Goal: Task Accomplishment & Management: Manage account settings

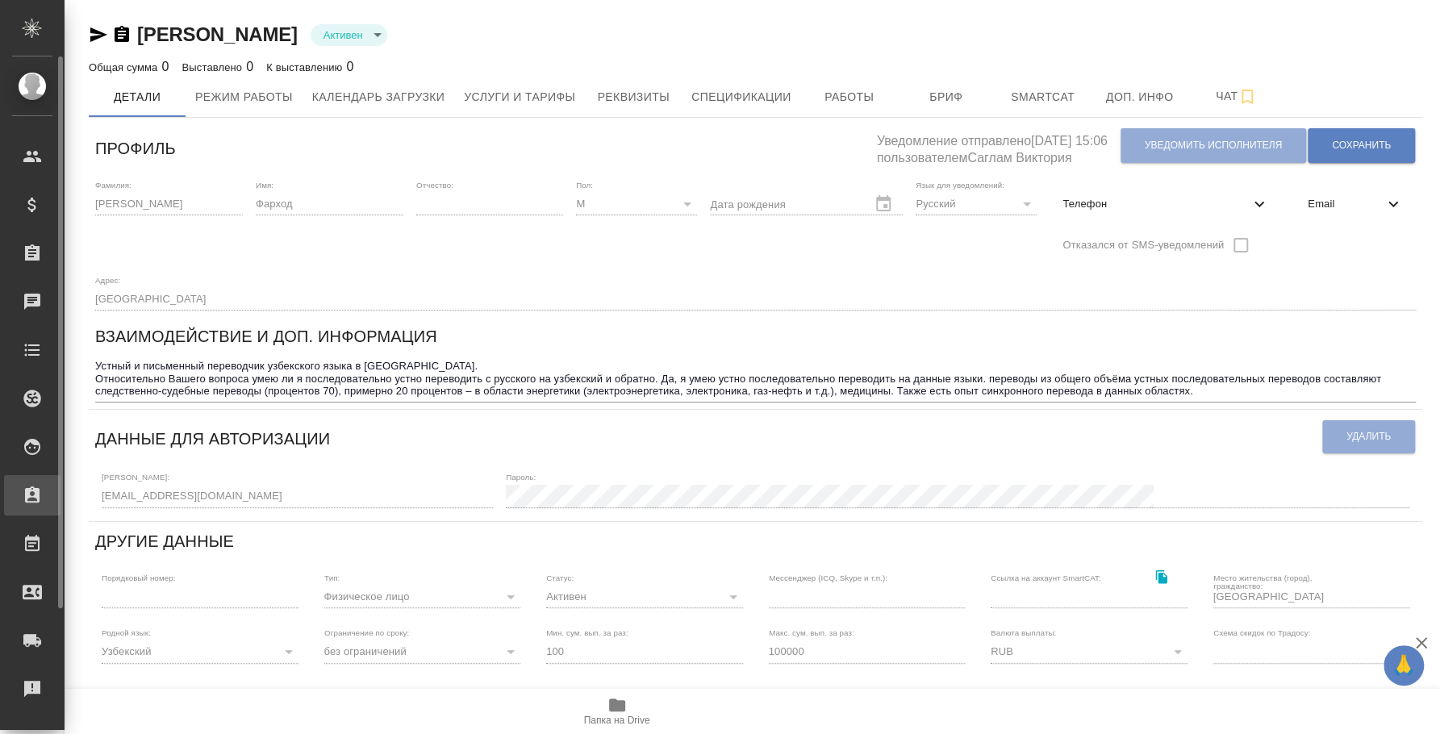
scroll to position [148, 0]
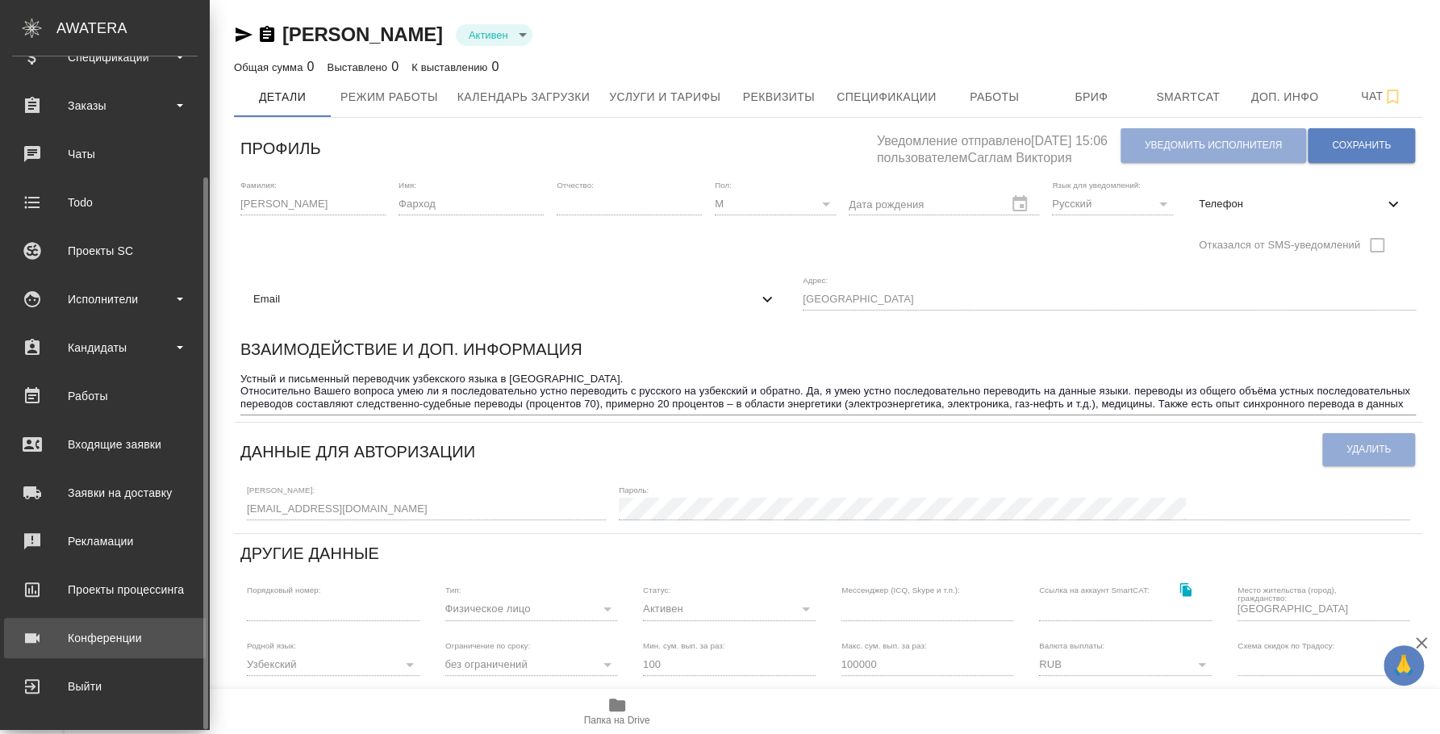
click at [91, 639] on div "Конференции" at bounding box center [105, 638] width 186 height 24
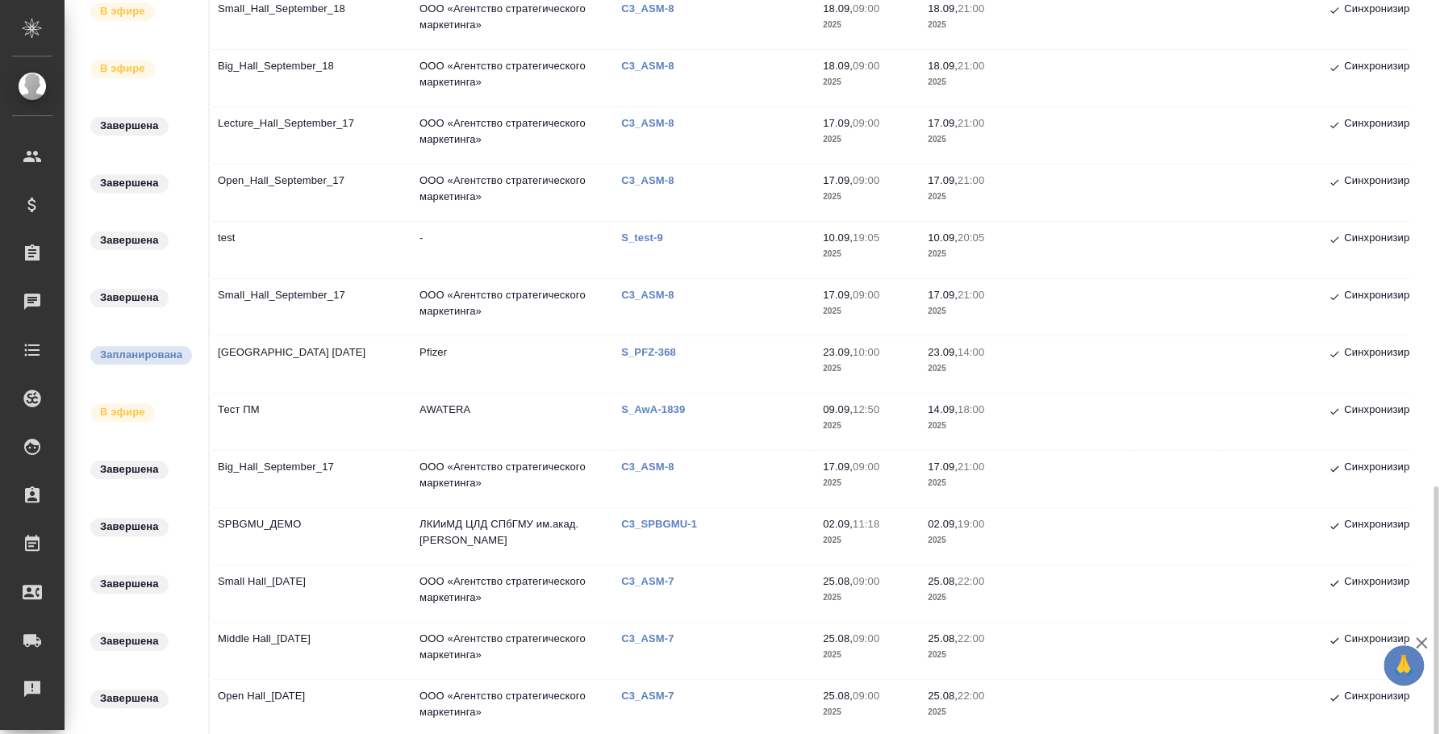
scroll to position [889, 0]
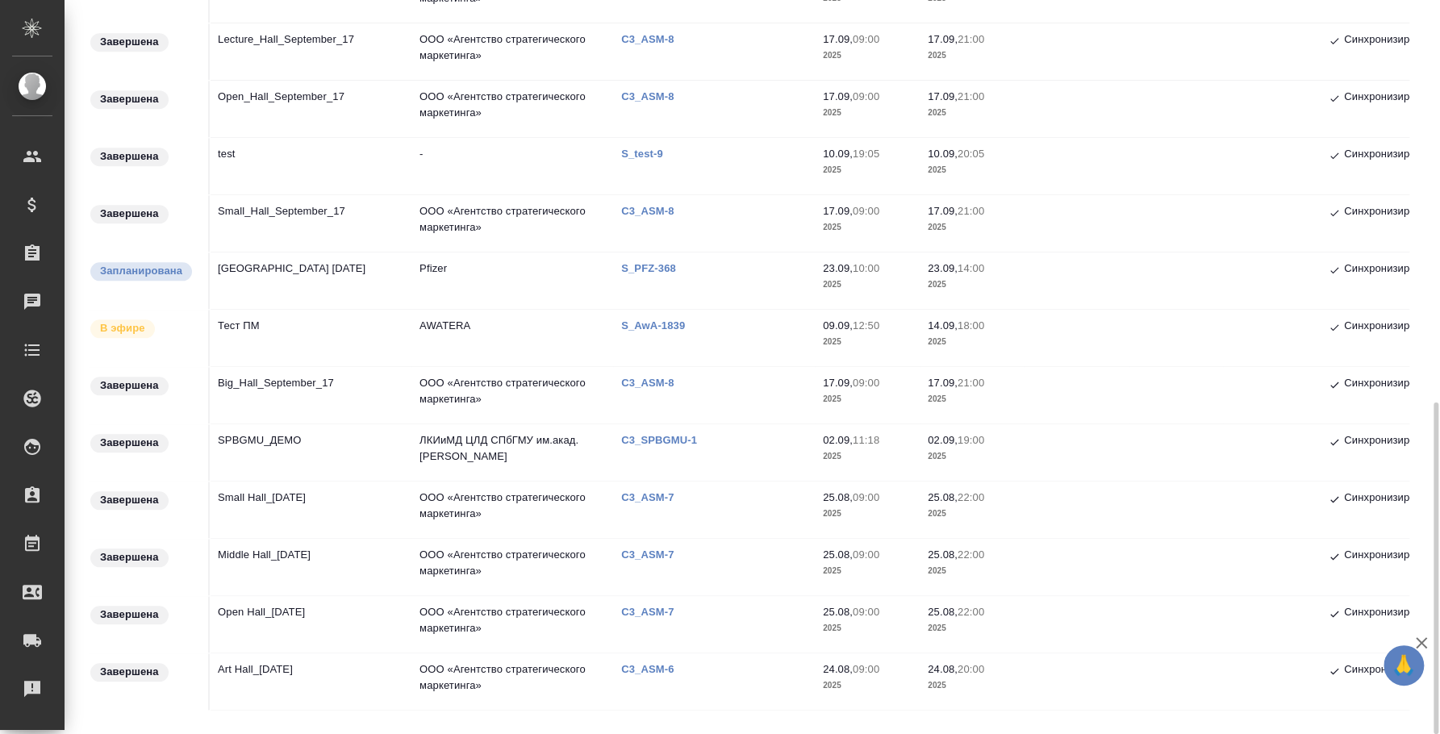
click at [250, 331] on td "Тест ПМ" at bounding box center [311, 338] width 202 height 56
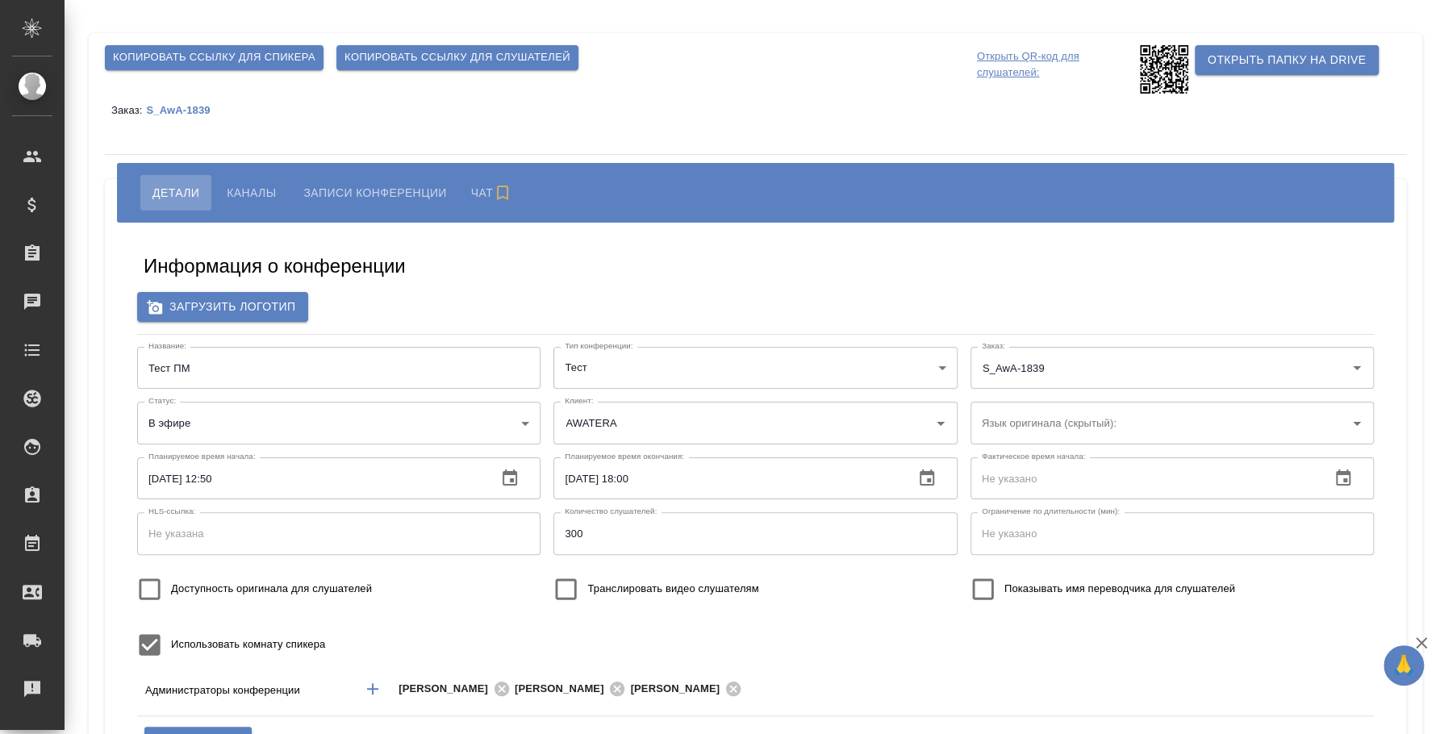
type input "i.fedotova@awatera.com"
click at [437, 48] on span "Копировать ссылку для слушателей" at bounding box center [458, 57] width 226 height 19
click at [156, 583] on input "Доступность оригинала для слушателей" at bounding box center [149, 589] width 43 height 43
checkbox input "true"
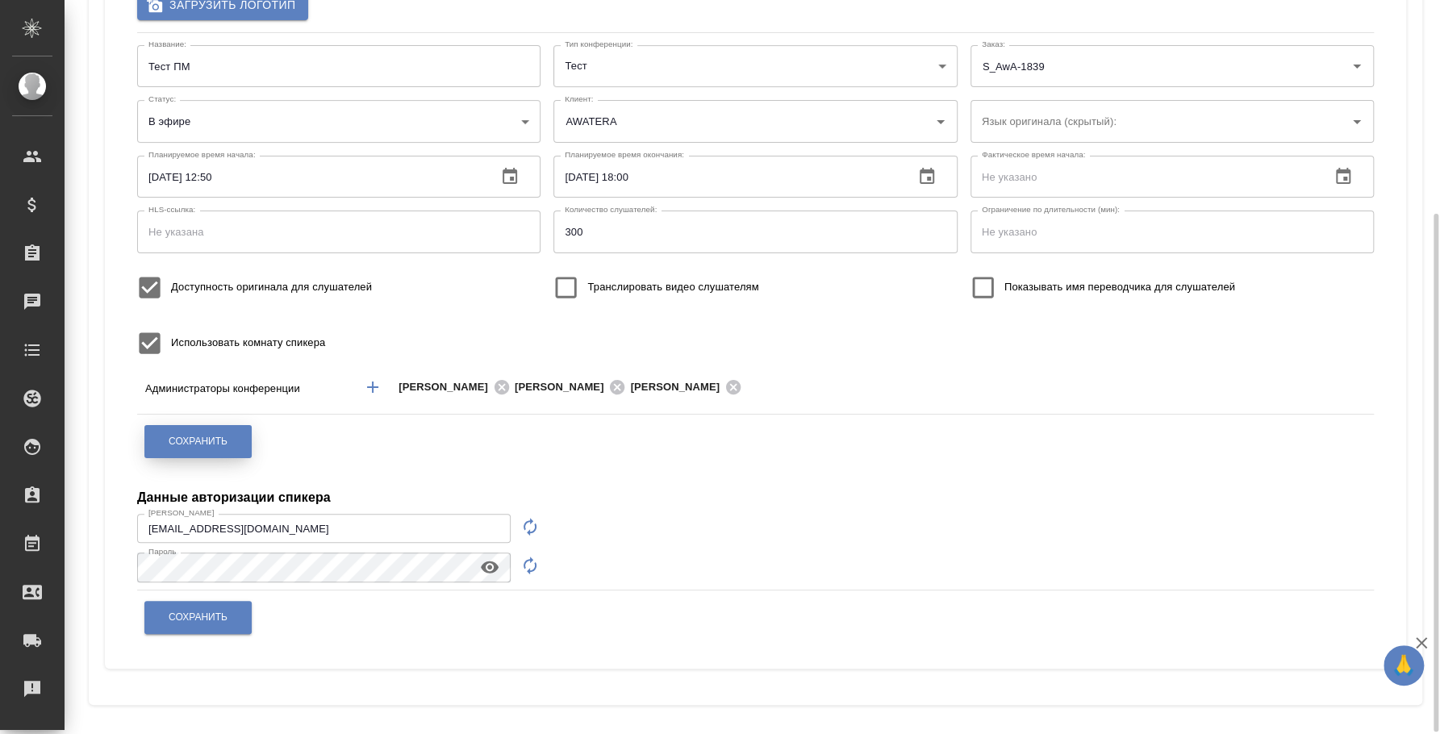
click at [207, 451] on button "Сохранить" at bounding box center [197, 441] width 107 height 33
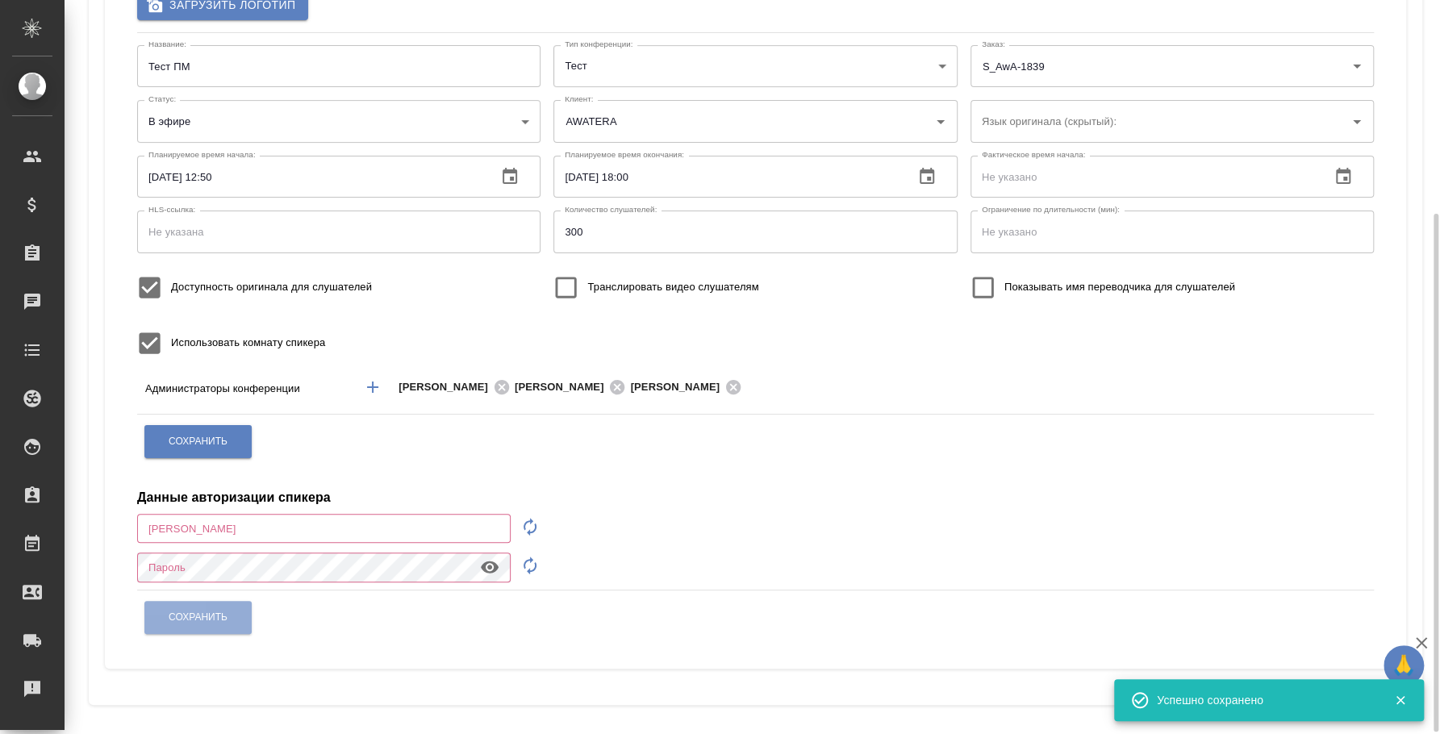
type input "i.fedotova@awatera.com"
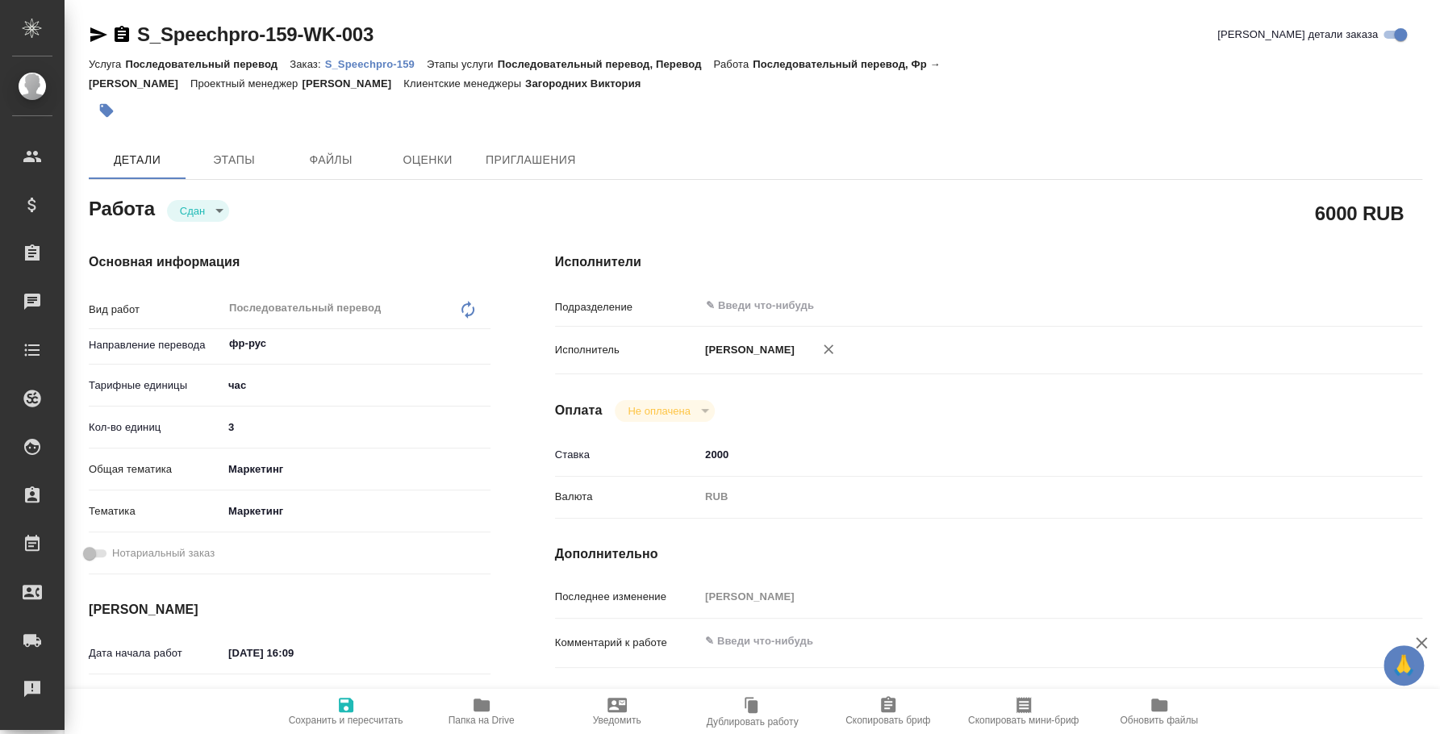
type textarea "x"
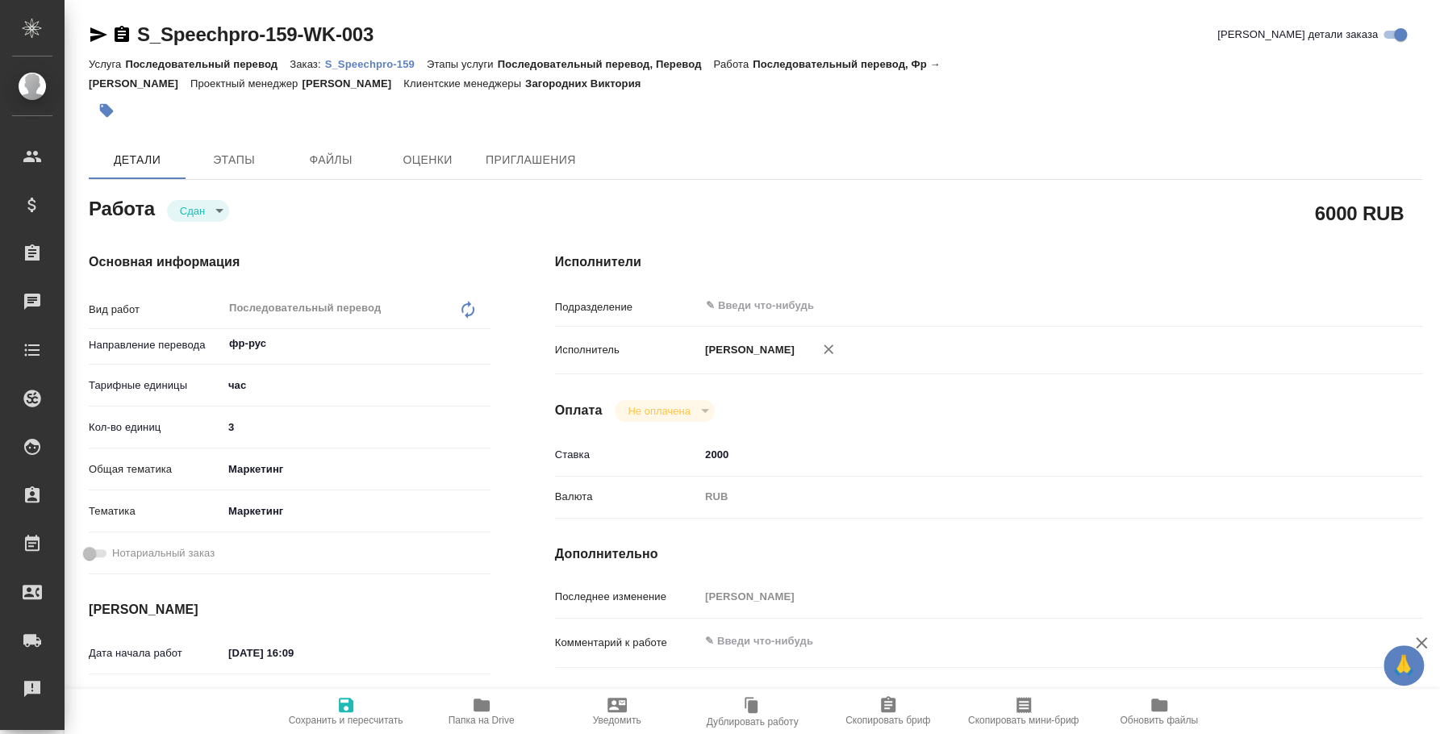
type textarea "x"
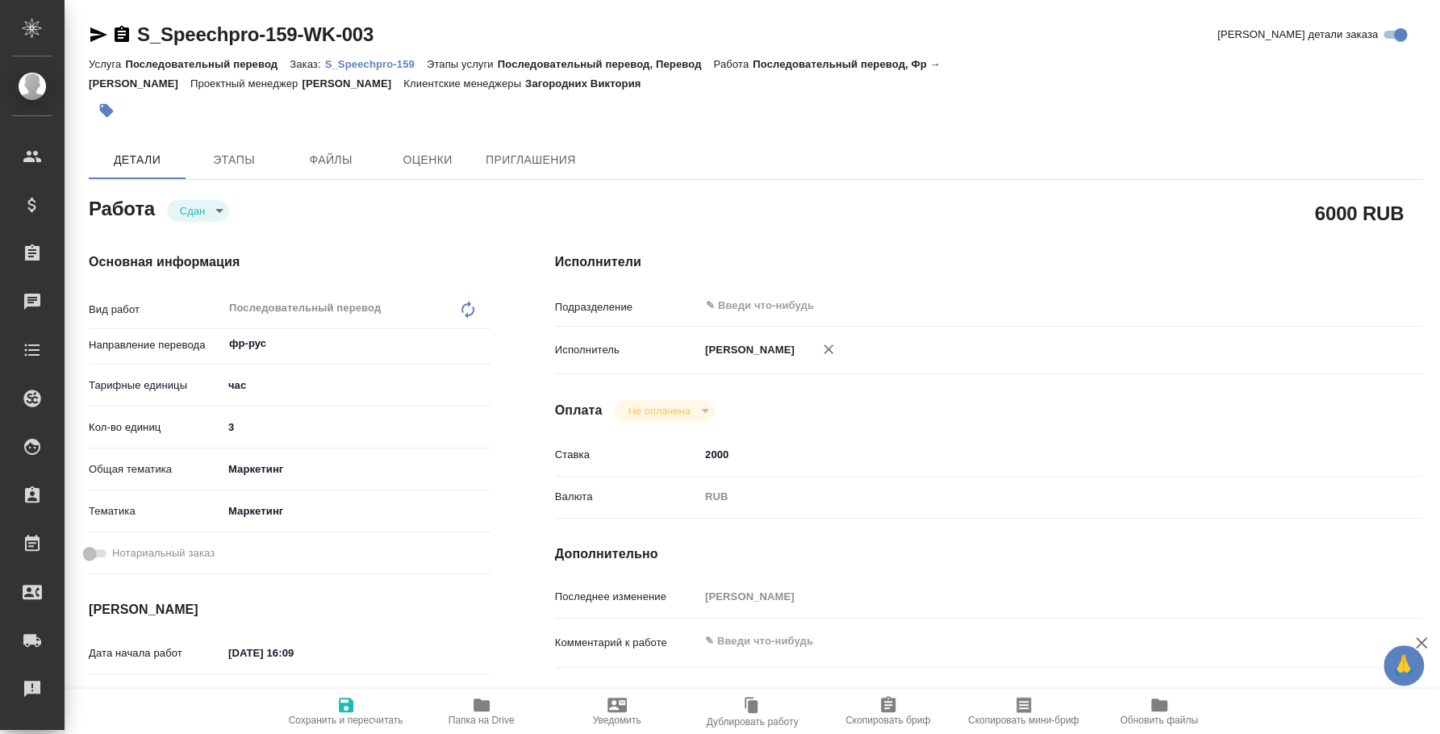
type textarea "x"
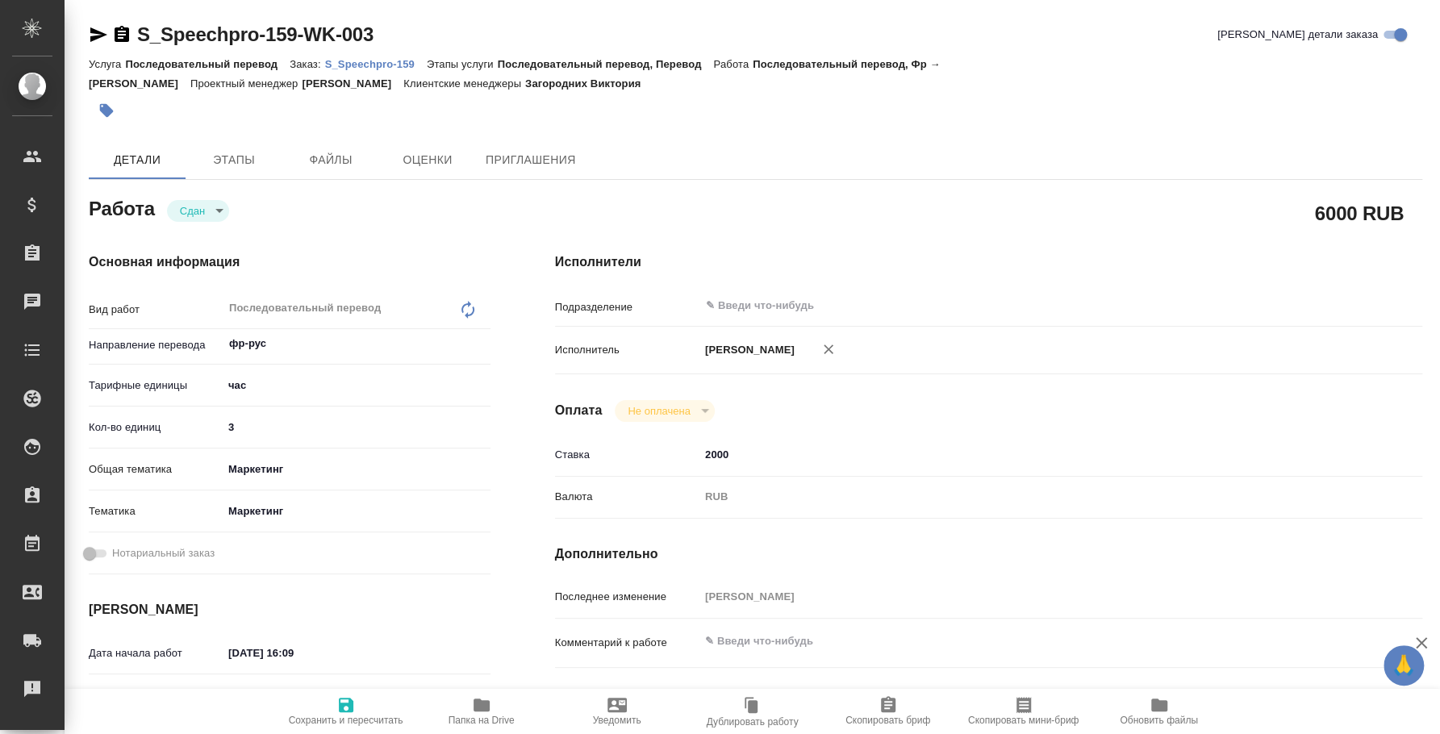
type textarea "x"
